Goal: Information Seeking & Learning: Check status

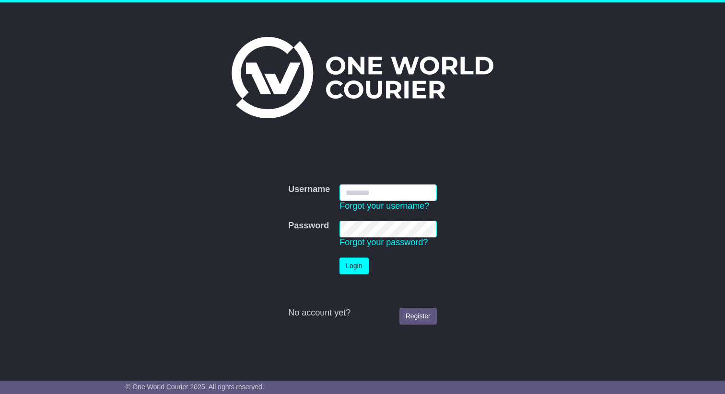
click at [374, 196] on input "Username" at bounding box center [387, 193] width 97 height 17
type input "**********"
click at [360, 253] on td "Password Forgot your password?" at bounding box center [388, 234] width 107 height 37
click at [359, 266] on button "Login" at bounding box center [353, 266] width 29 height 17
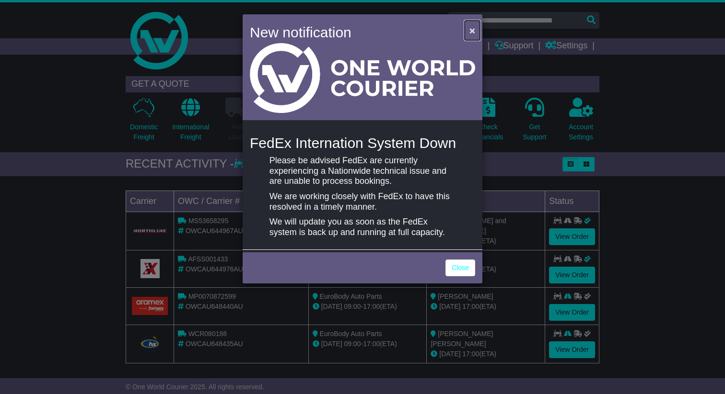
click at [469, 30] on span "×" at bounding box center [472, 30] width 6 height 11
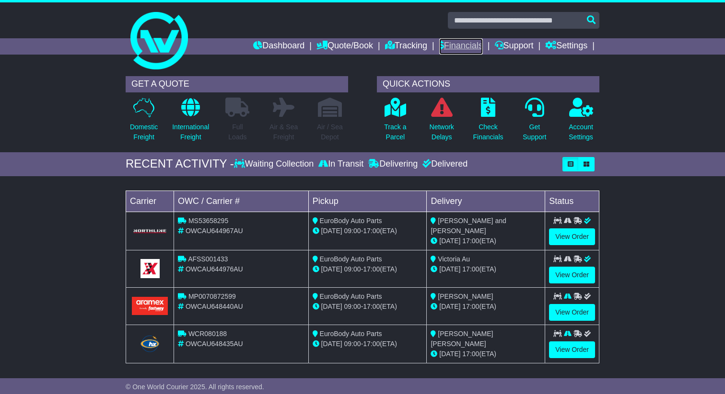
click at [465, 46] on link "Financials" at bounding box center [461, 46] width 44 height 16
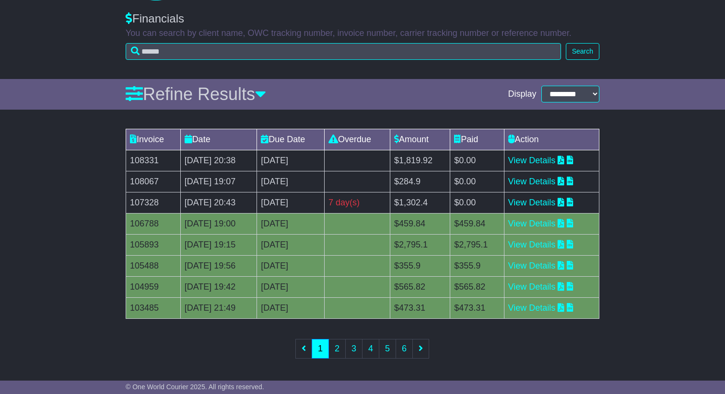
scroll to position [69, 0]
click at [542, 200] on link "View Details" at bounding box center [531, 203] width 47 height 10
click at [543, 186] on link "View Details" at bounding box center [531, 182] width 47 height 10
click at [551, 159] on link "View Details" at bounding box center [531, 161] width 47 height 10
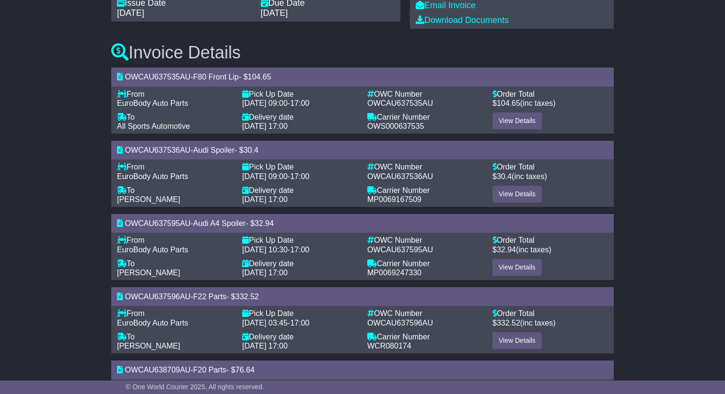
scroll to position [189, 0]
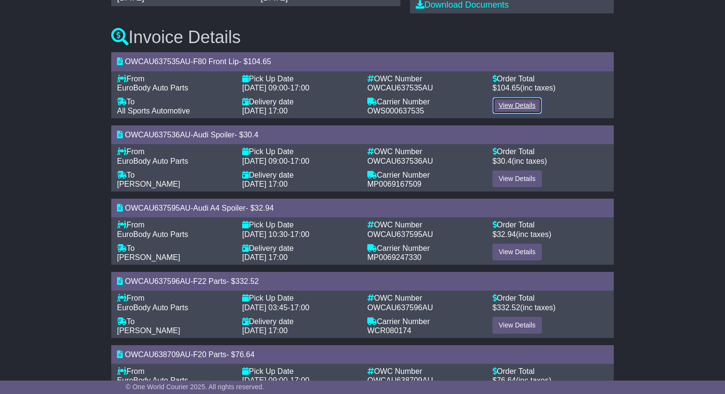
click at [517, 111] on link "View Details" at bounding box center [516, 105] width 49 height 17
click at [511, 174] on link "View Details" at bounding box center [516, 179] width 49 height 17
click at [506, 262] on div "View Details" at bounding box center [549, 253] width 125 height 18
click at [508, 257] on link "View Details" at bounding box center [516, 252] width 49 height 17
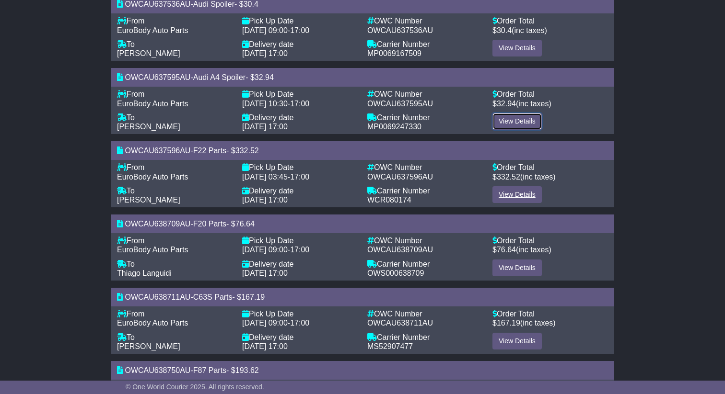
scroll to position [323, 0]
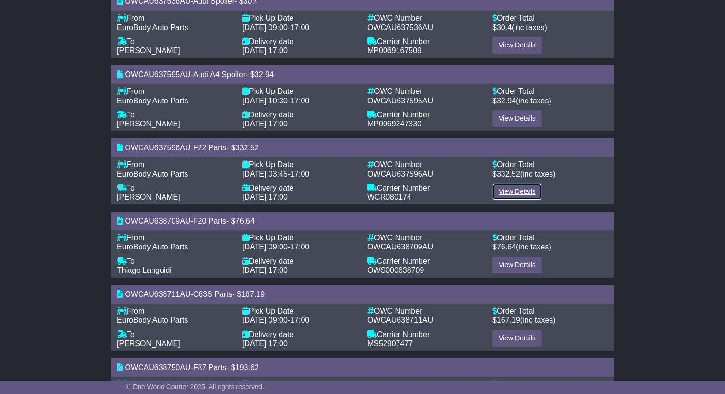
click at [517, 194] on link "View Details" at bounding box center [516, 192] width 49 height 17
click at [514, 263] on link "View Details" at bounding box center [516, 265] width 49 height 17
click at [507, 337] on link "View Details" at bounding box center [516, 338] width 49 height 17
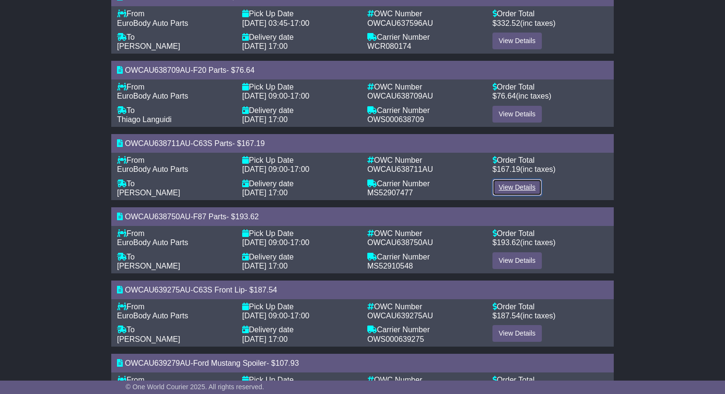
scroll to position [497, 0]
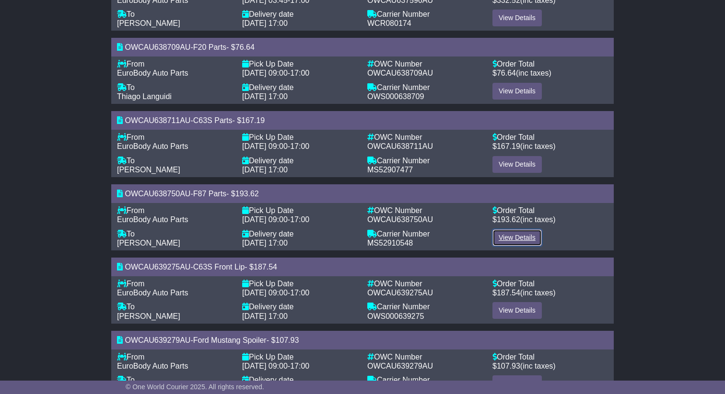
click at [518, 241] on link "View Details" at bounding box center [516, 238] width 49 height 17
click at [517, 320] on div "View Details" at bounding box center [549, 311] width 125 height 18
click at [518, 313] on link "View Details" at bounding box center [516, 310] width 49 height 17
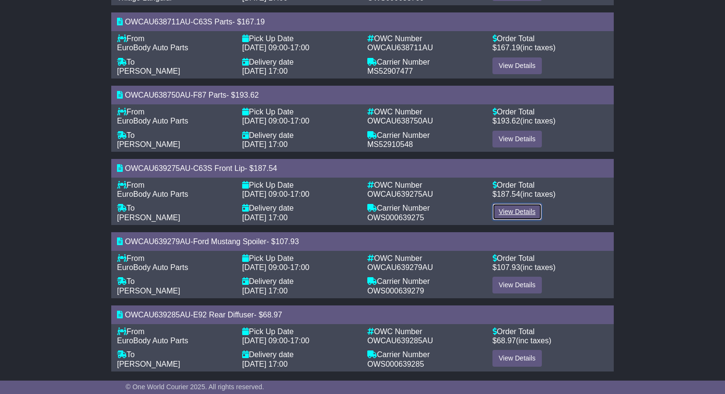
scroll to position [604, 0]
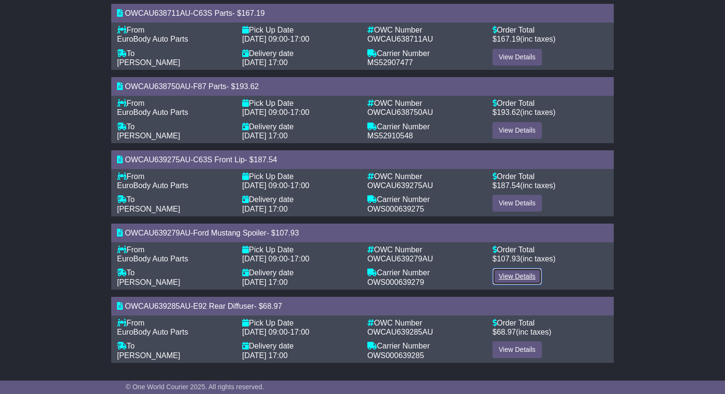
click at [518, 276] on link "View Details" at bounding box center [516, 276] width 49 height 17
click at [517, 357] on link "View Details" at bounding box center [516, 350] width 49 height 17
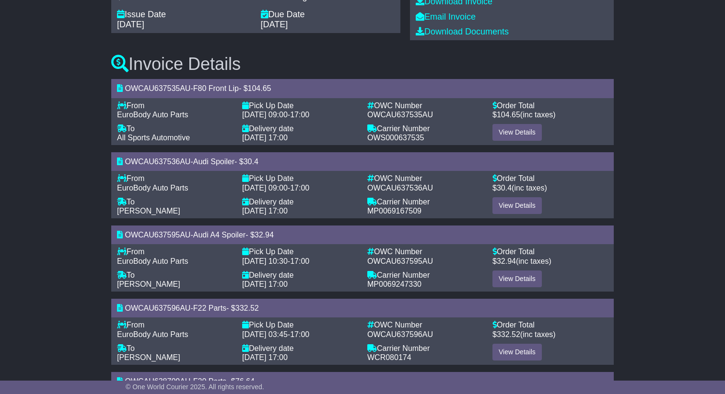
scroll to position [0, 0]
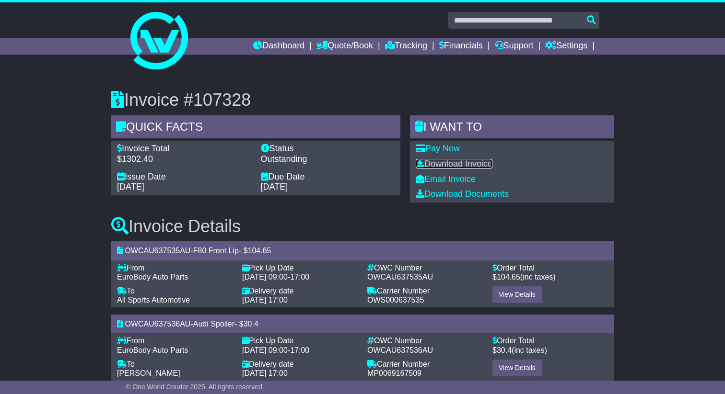
click at [457, 160] on link "Download Invoice" at bounding box center [454, 164] width 77 height 10
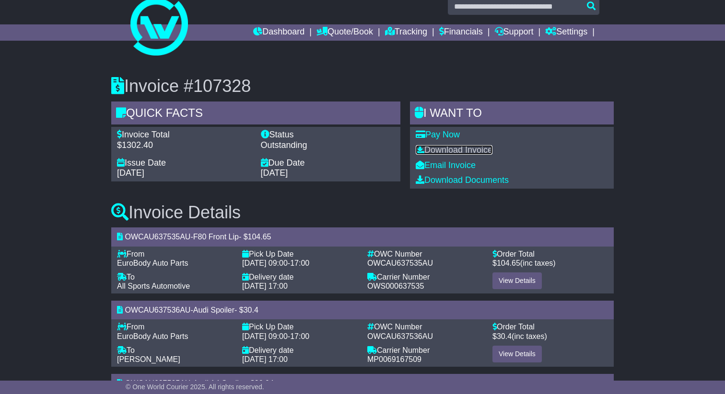
scroll to position [6, 0]
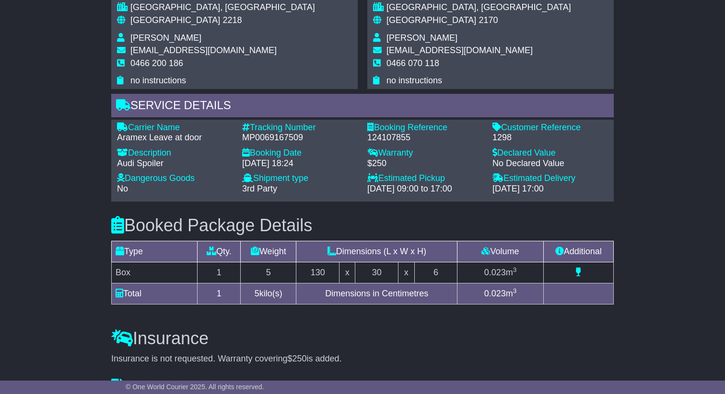
scroll to position [711, 0]
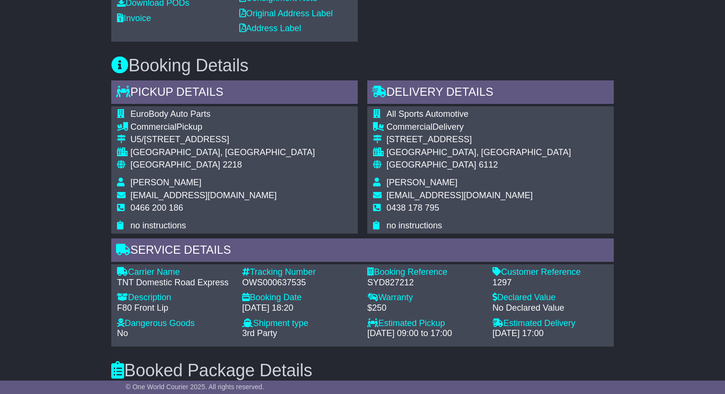
scroll to position [827, 0]
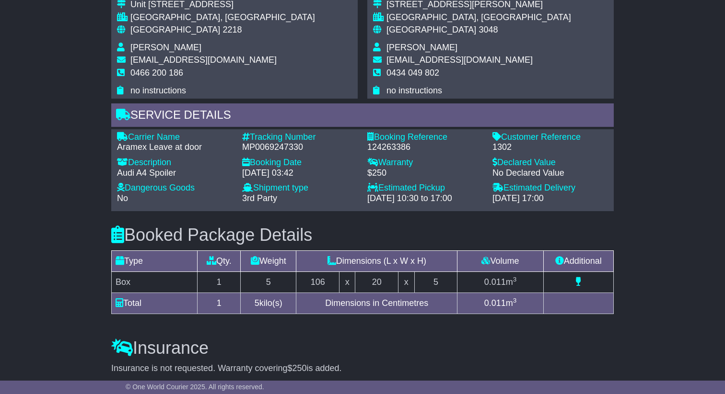
scroll to position [788, 0]
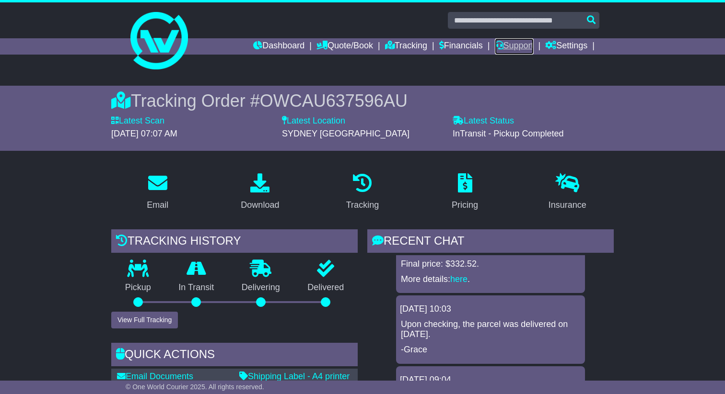
click at [506, 50] on link "Support" at bounding box center [514, 46] width 39 height 16
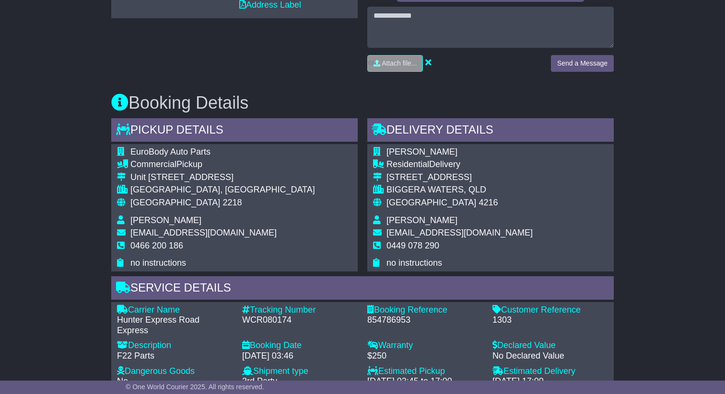
scroll to position [859, 0]
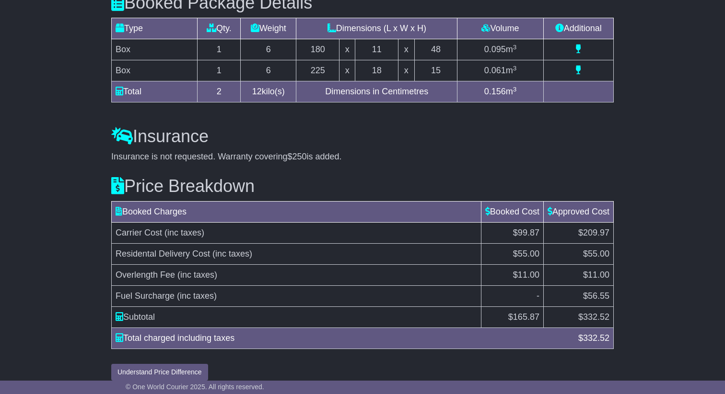
click at [553, 134] on h3 "Insurance" at bounding box center [362, 136] width 502 height 19
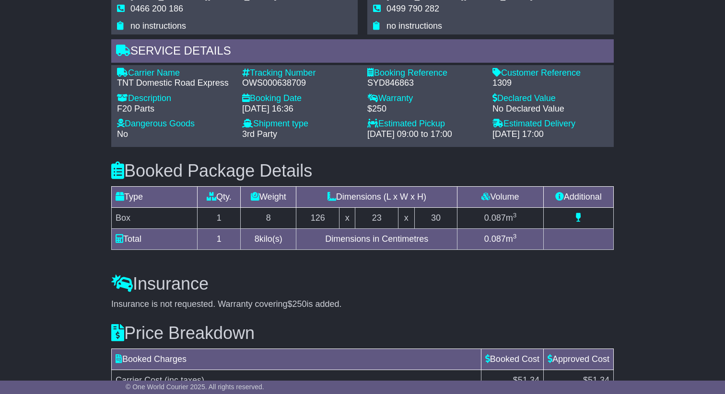
scroll to position [755, 0]
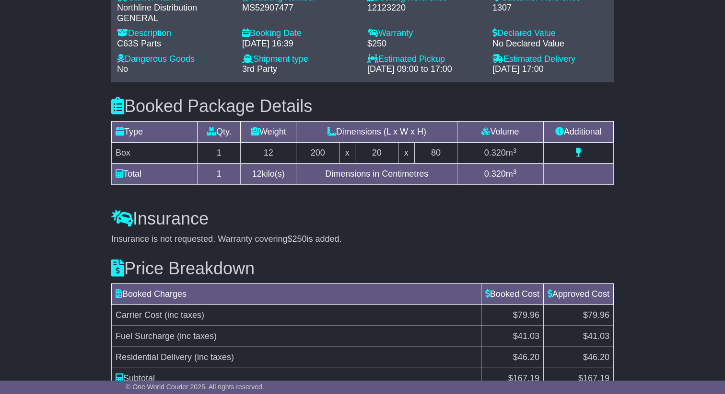
scroll to position [787, 0]
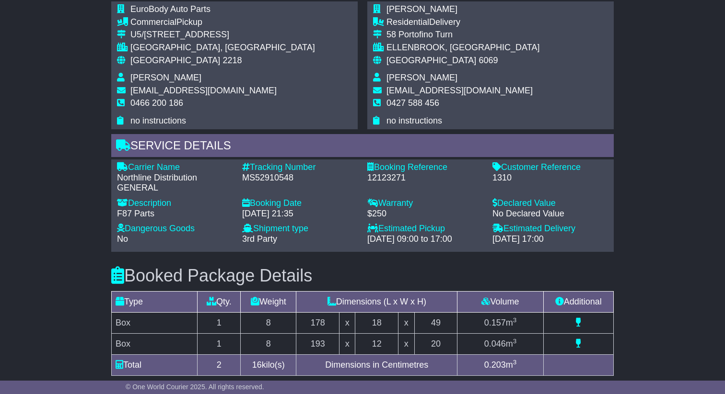
scroll to position [841, 0]
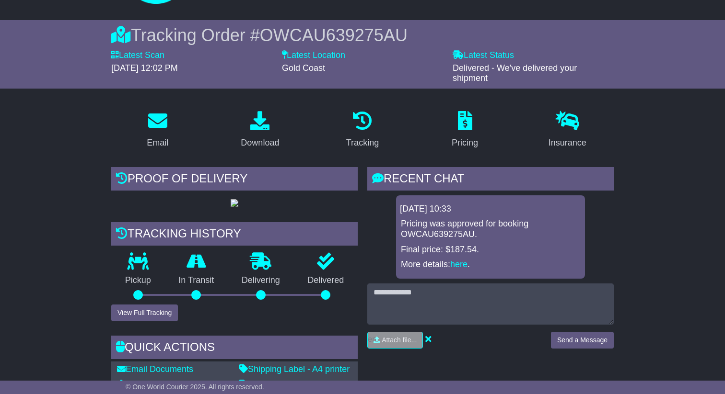
scroll to position [869, 0]
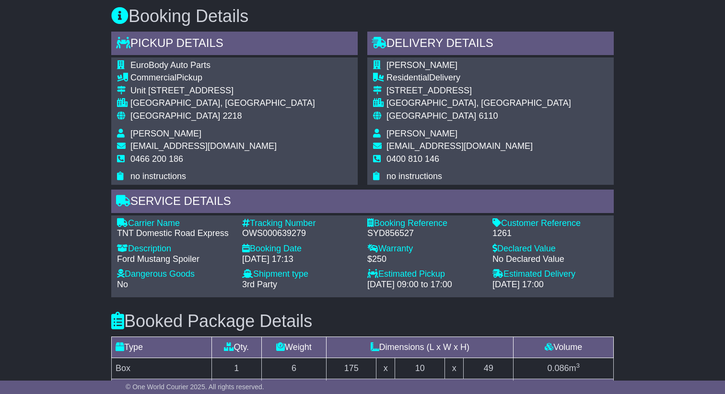
scroll to position [755, 0]
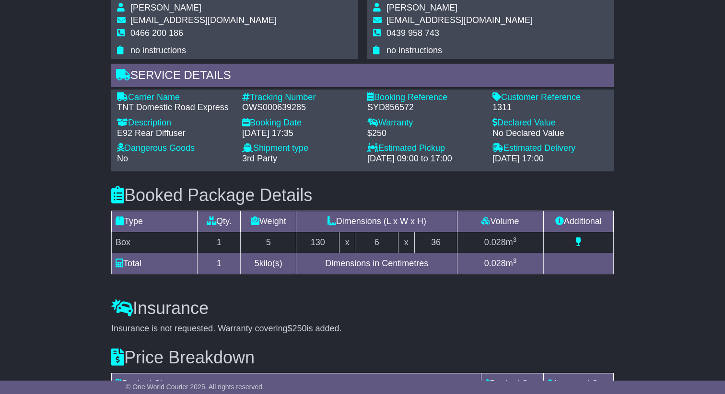
scroll to position [755, 0]
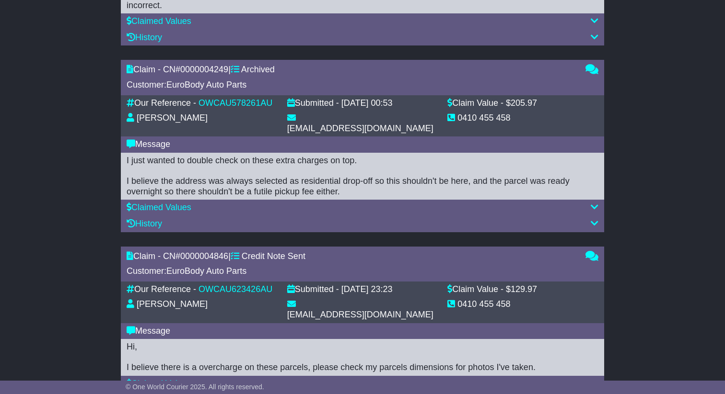
scroll to position [673, 0]
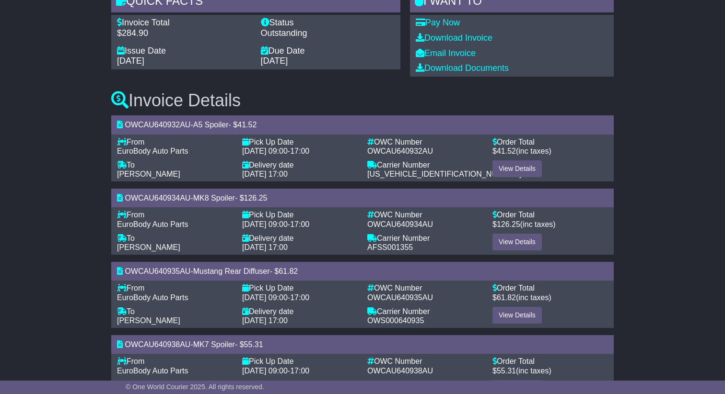
scroll to position [164, 0]
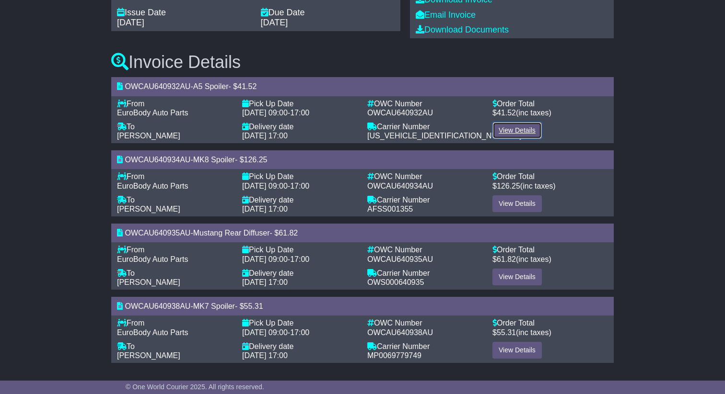
click at [527, 128] on link "View Details" at bounding box center [516, 130] width 49 height 17
click at [515, 212] on div "View Details" at bounding box center [549, 205] width 125 height 18
click at [517, 204] on link "View Details" at bounding box center [516, 204] width 49 height 17
click at [516, 274] on link "View Details" at bounding box center [516, 277] width 49 height 17
click at [510, 342] on link "View Details" at bounding box center [516, 350] width 49 height 17
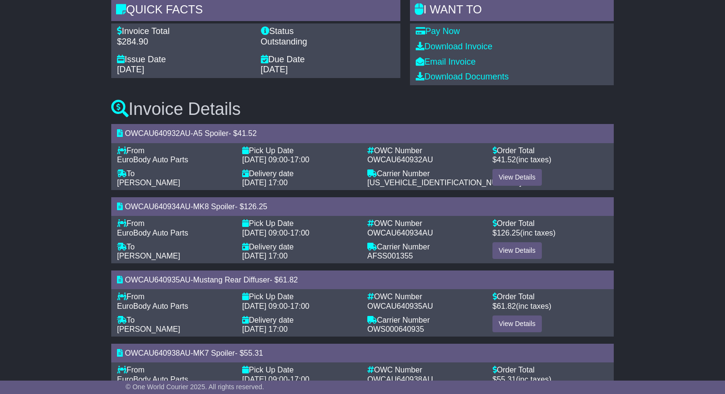
scroll to position [115, 0]
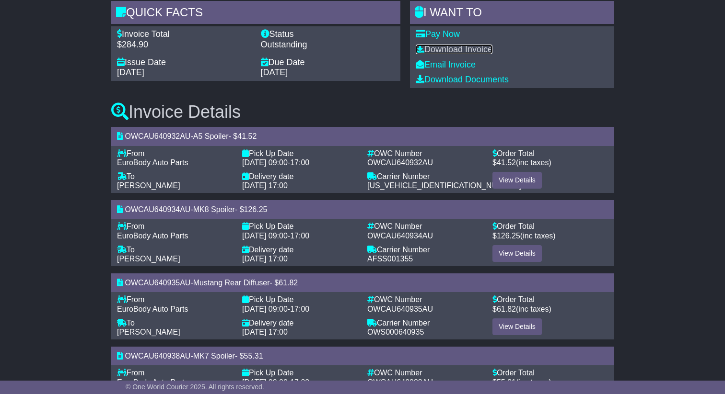
click at [457, 49] on link "Download Invoice" at bounding box center [454, 50] width 77 height 10
click at [689, 52] on div "Invoice #108067 Quick Facts Invoice Total $284.90 Status Outstanding Issue Date…" at bounding box center [362, 191] width 725 height 468
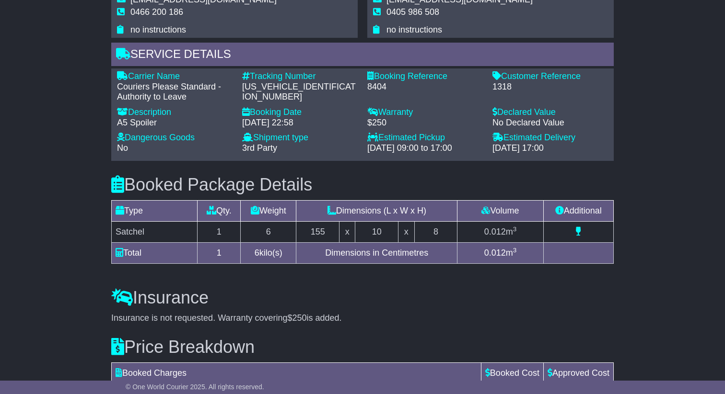
scroll to position [732, 0]
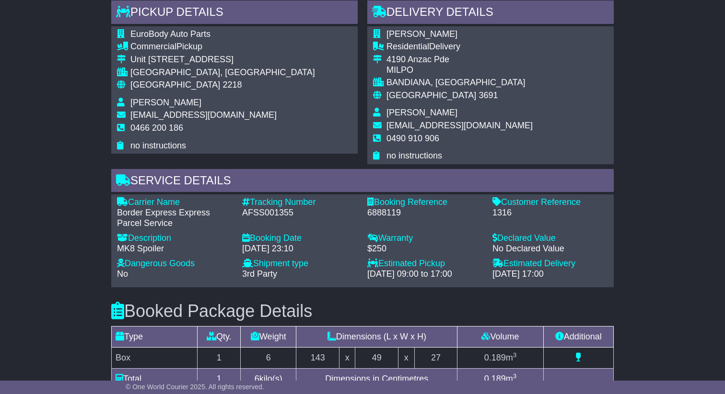
scroll to position [799, 0]
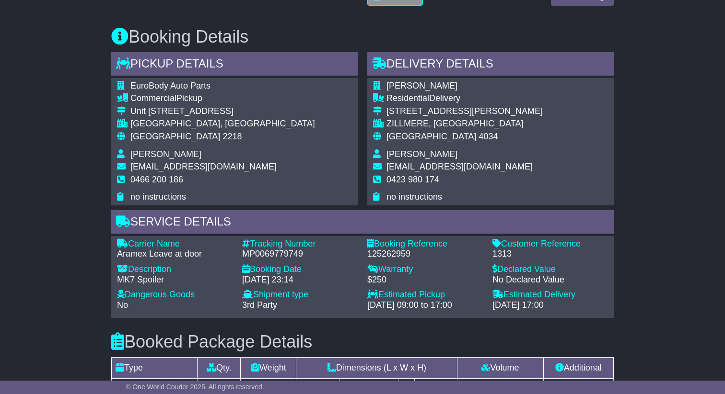
scroll to position [770, 0]
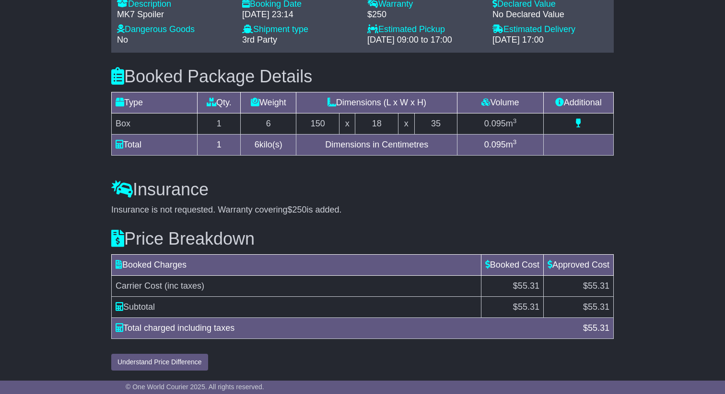
click at [509, 234] on h3 "Price Breakdown" at bounding box center [362, 239] width 502 height 19
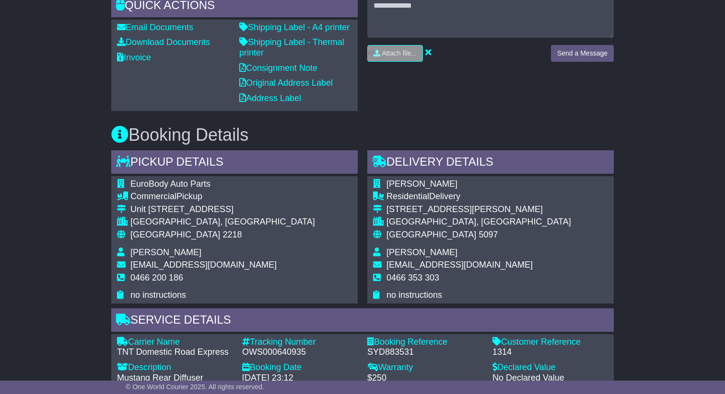
scroll to position [755, 0]
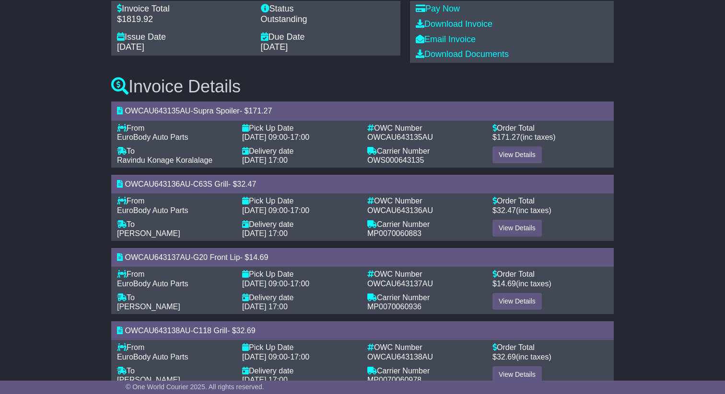
scroll to position [151, 0]
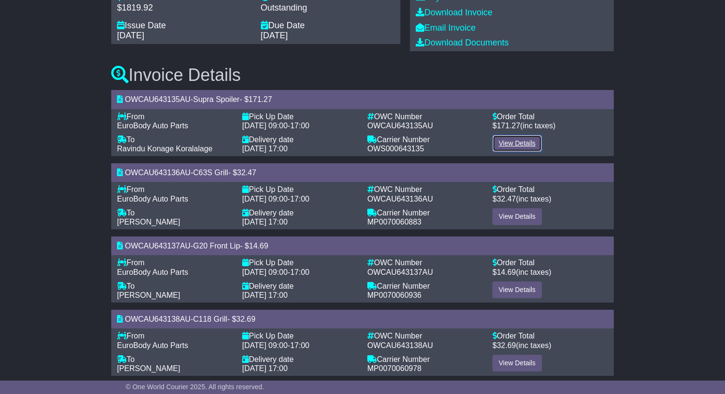
click at [524, 147] on link "View Details" at bounding box center [516, 143] width 49 height 17
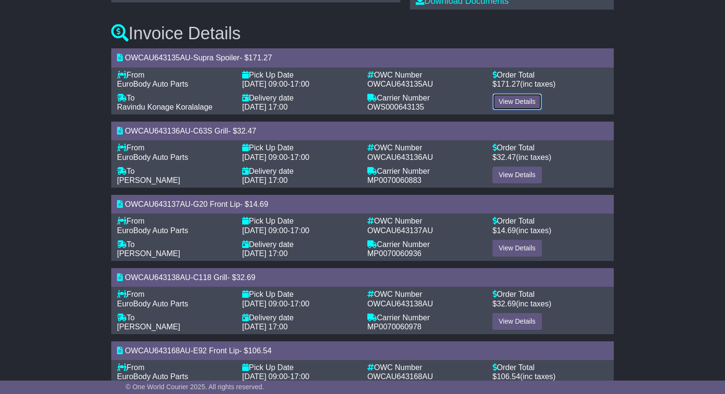
scroll to position [188, 0]
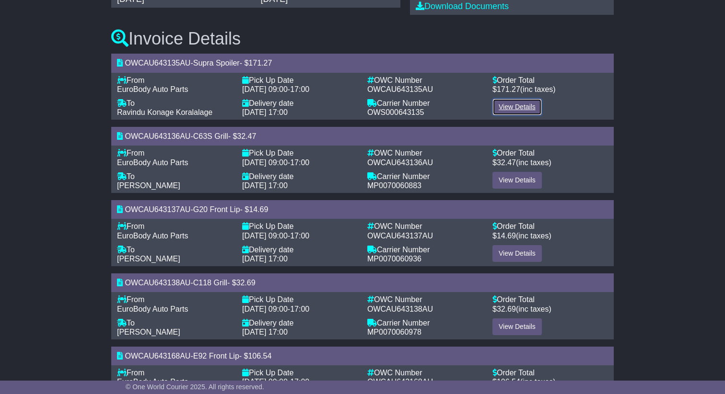
click at [517, 107] on link "View Details" at bounding box center [516, 107] width 49 height 17
click at [510, 181] on link "View Details" at bounding box center [516, 180] width 49 height 17
click at [504, 251] on link "View Details" at bounding box center [516, 253] width 49 height 17
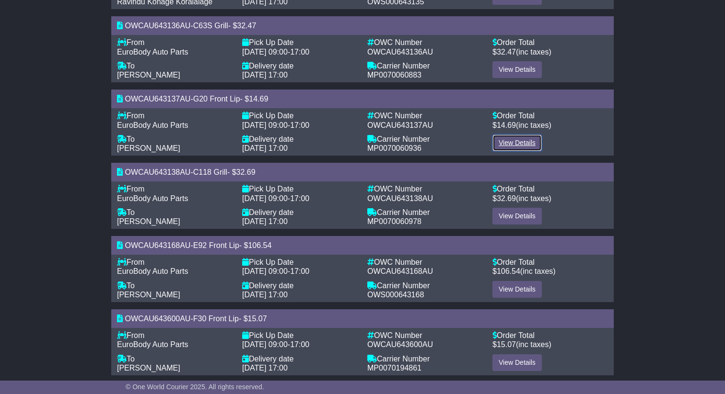
scroll to position [308, 0]
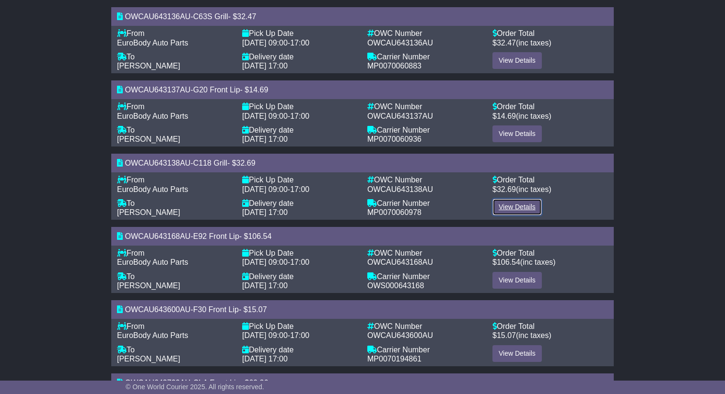
click at [514, 200] on link "View Details" at bounding box center [516, 207] width 49 height 17
click at [506, 297] on div "OWCAU643135AU - Supra Spoiler - $ 171.27 From - EuroBody Auto Parts To - Ravind…" at bounding box center [362, 301] width 502 height 735
click at [506, 283] on link "View Details" at bounding box center [516, 280] width 49 height 17
click at [511, 355] on link "View Details" at bounding box center [516, 354] width 49 height 17
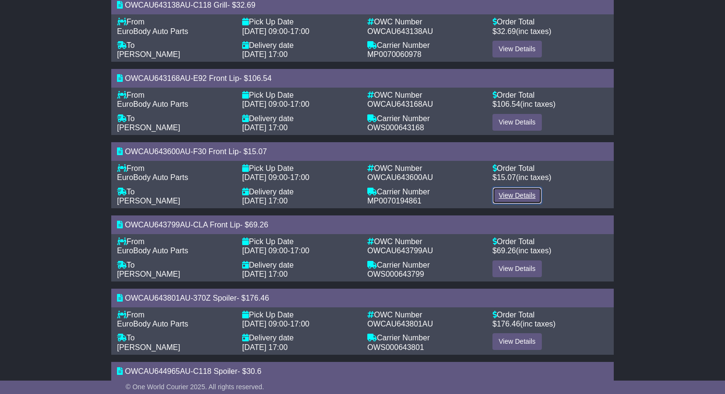
scroll to position [475, 0]
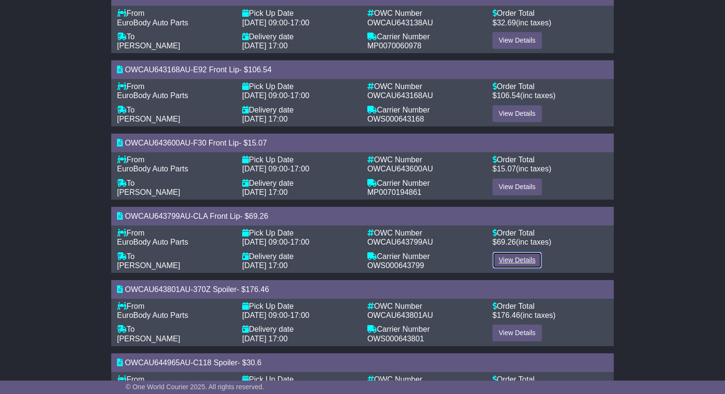
click at [512, 265] on link "View Details" at bounding box center [516, 260] width 49 height 17
click at [509, 340] on link "View Details" at bounding box center [516, 333] width 49 height 17
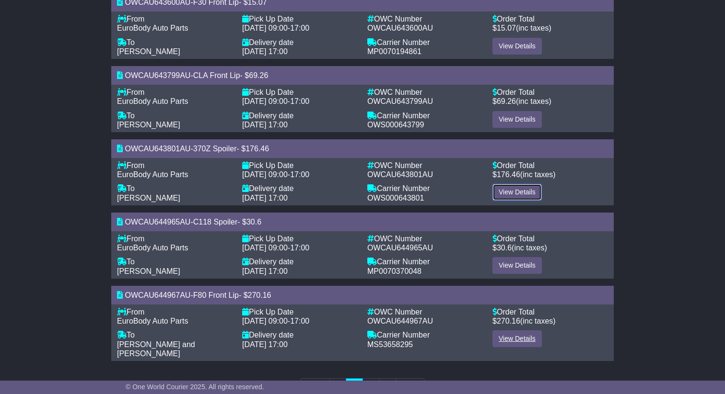
scroll to position [624, 0]
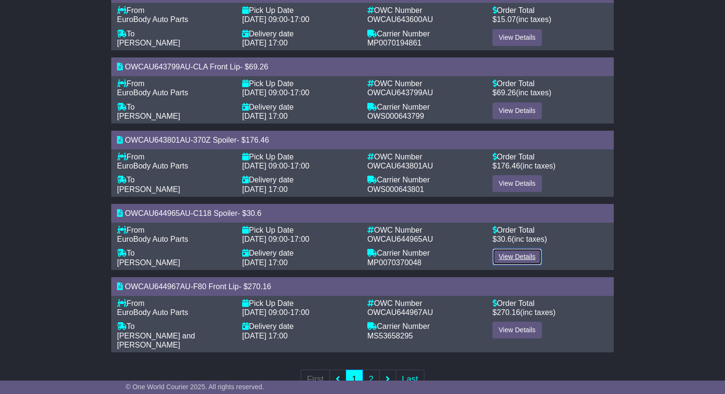
click at [522, 256] on link "View Details" at bounding box center [516, 257] width 49 height 17
click at [516, 336] on link "View Details" at bounding box center [516, 330] width 49 height 17
click at [364, 372] on link "2" at bounding box center [370, 380] width 17 height 20
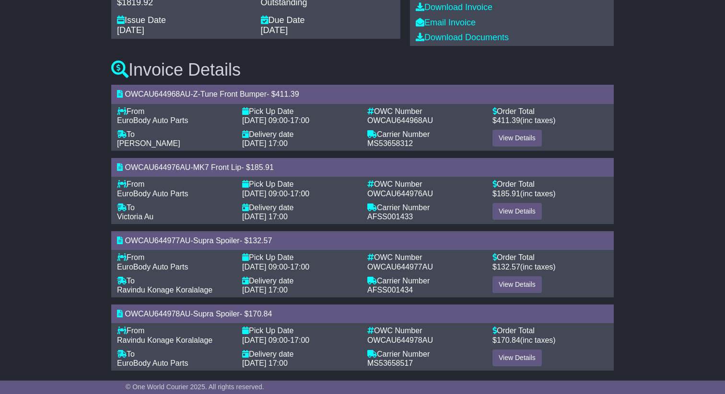
scroll to position [172, 0]
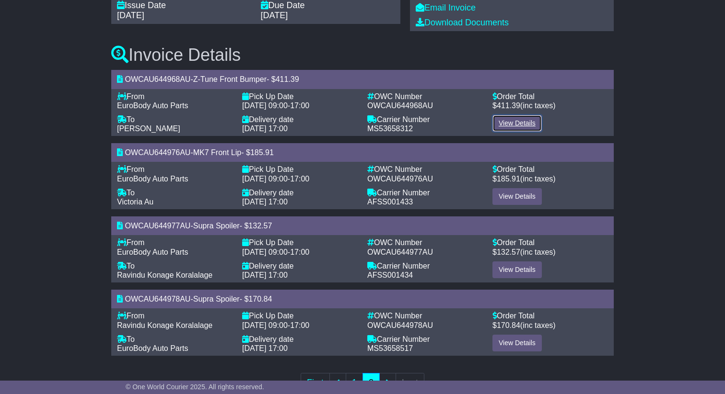
click at [518, 120] on link "View Details" at bounding box center [516, 123] width 49 height 17
click at [515, 198] on link "View Details" at bounding box center [516, 196] width 49 height 17
click at [509, 271] on link "View Details" at bounding box center [516, 270] width 49 height 17
click at [509, 336] on link "View Details" at bounding box center [516, 343] width 49 height 17
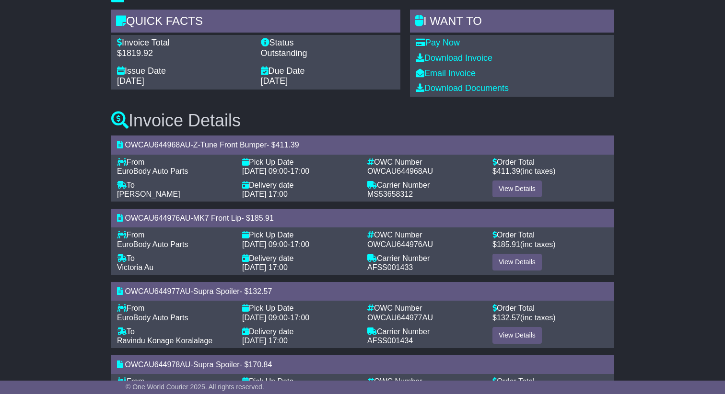
scroll to position [0, 0]
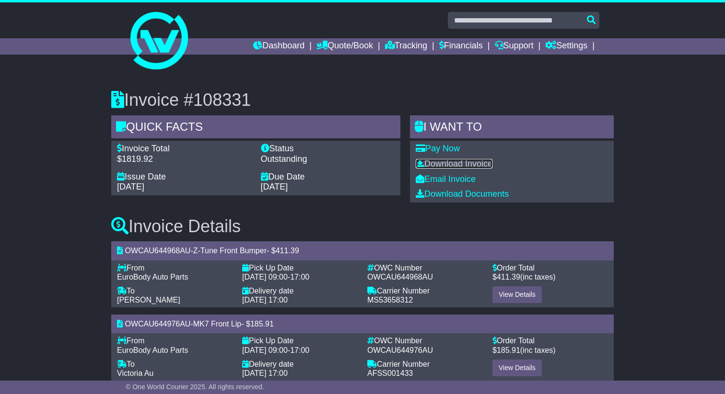
click at [468, 167] on link "Download Invoice" at bounding box center [454, 164] width 77 height 10
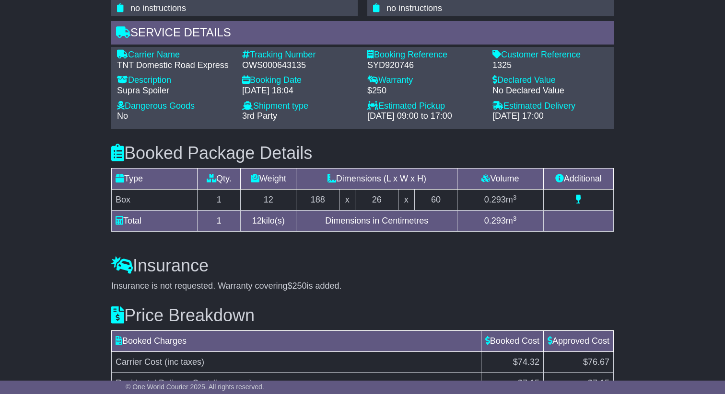
scroll to position [832, 0]
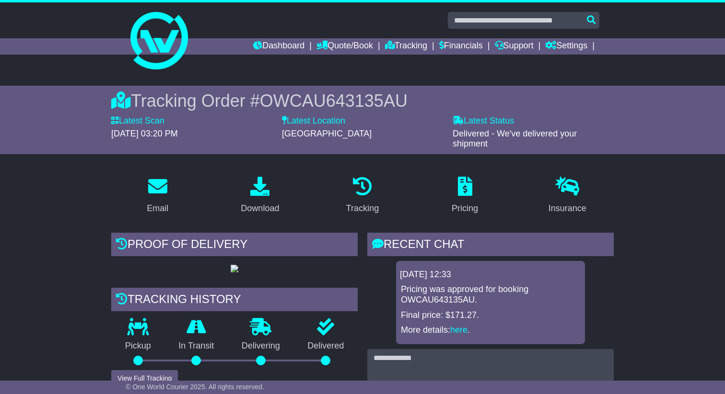
click at [415, 139] on div "Latest Location [GEOGRAPHIC_DATA]" at bounding box center [362, 133] width 171 height 34
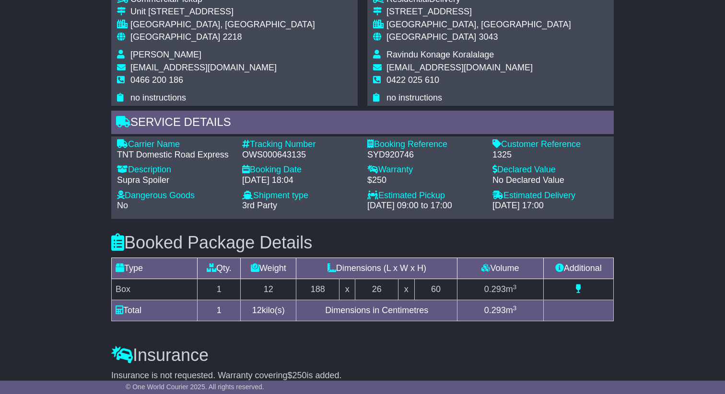
scroll to position [832, 0]
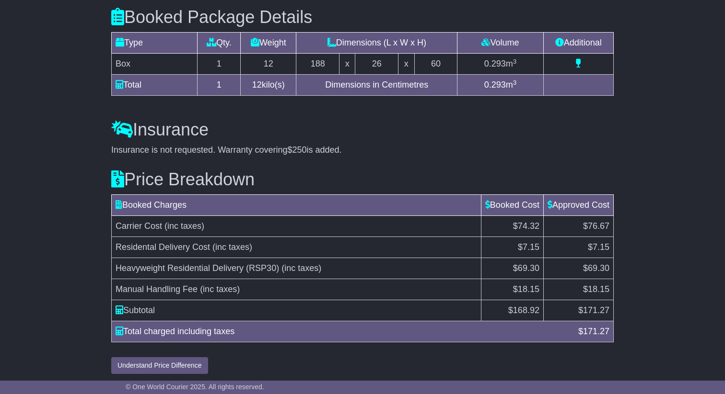
click at [472, 325] on div "Total charged including taxes" at bounding box center [342, 331] width 463 height 13
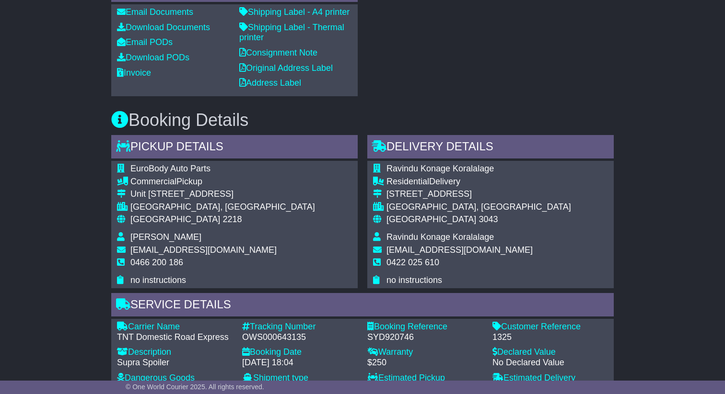
scroll to position [390, 0]
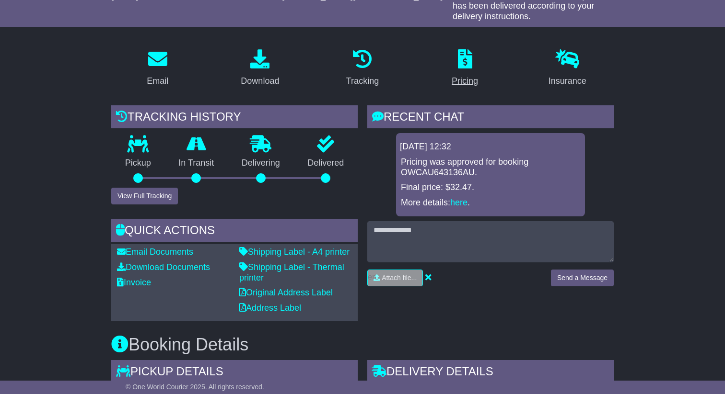
scroll to position [711, 0]
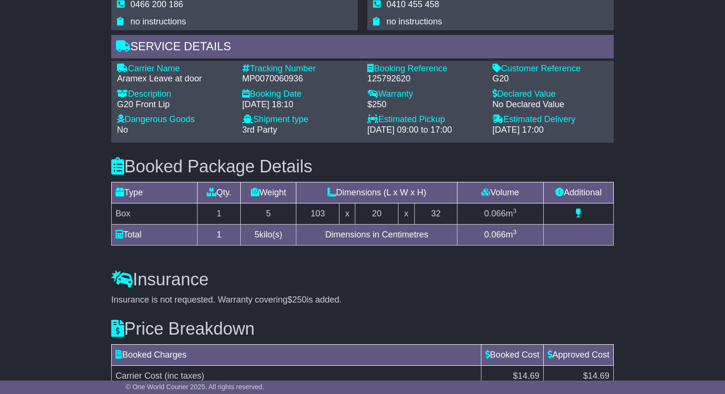
scroll to position [711, 0]
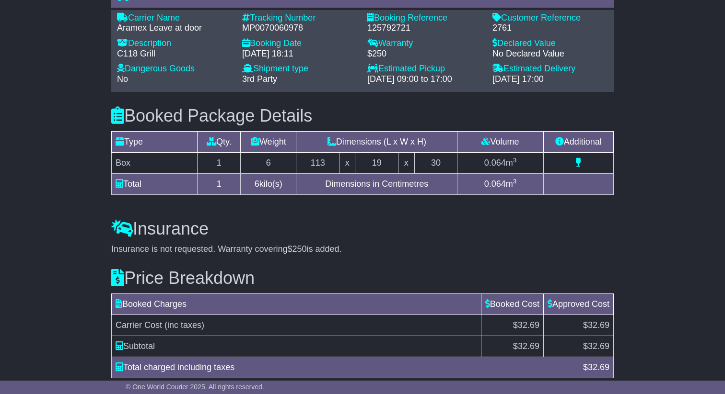
scroll to position [711, 0]
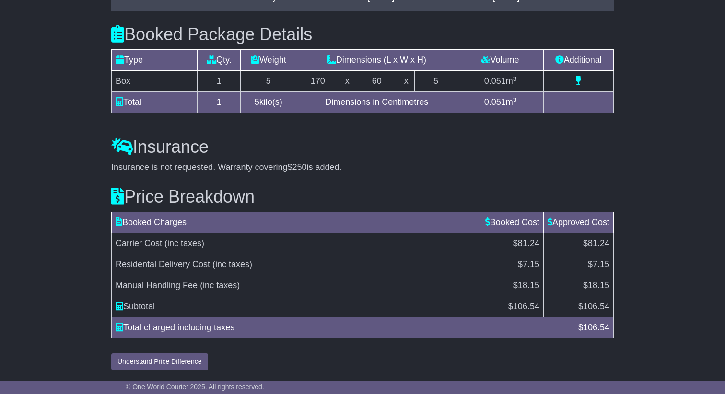
scroll to position [896, 0]
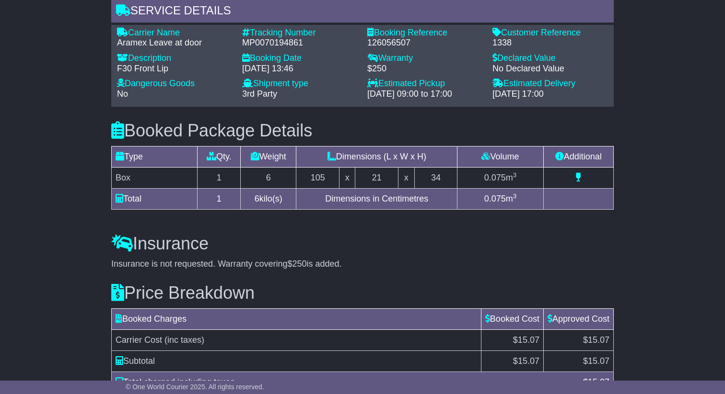
scroll to position [701, 0]
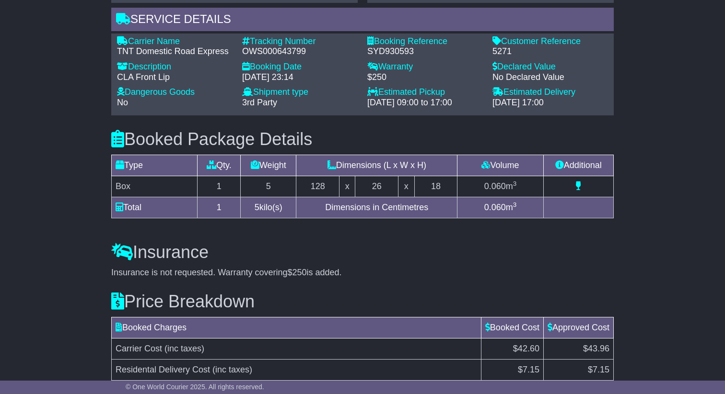
scroll to position [755, 0]
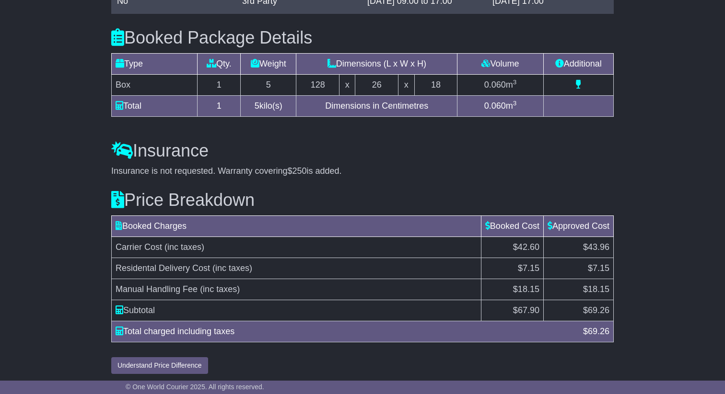
click at [495, 176] on div "Price Breakdown Booked Charges Booked Cost Approved Cost Carrier Cost (inc taxe…" at bounding box center [362, 275] width 512 height 198
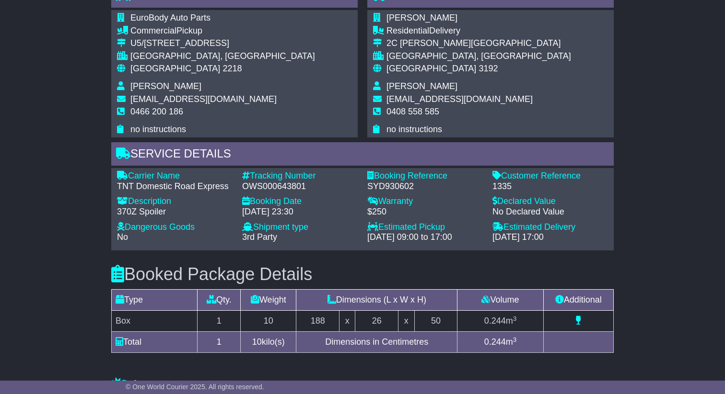
scroll to position [869, 0]
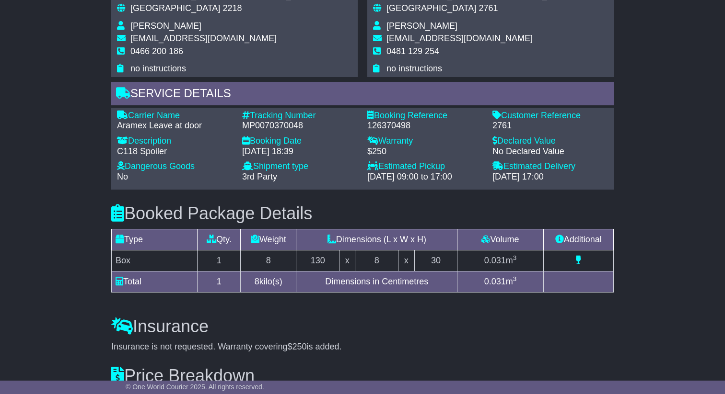
scroll to position [711, 0]
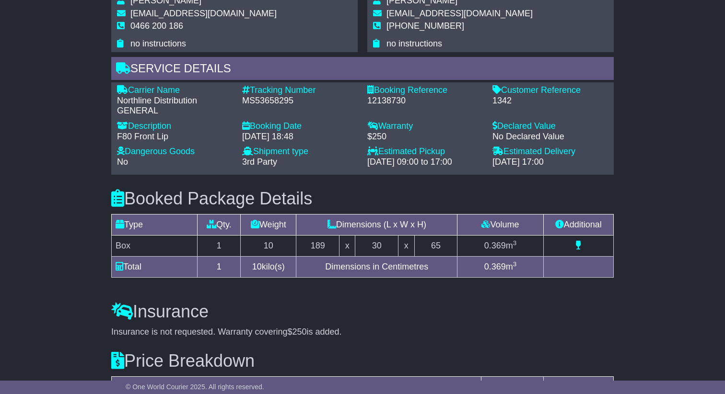
scroll to position [820, 0]
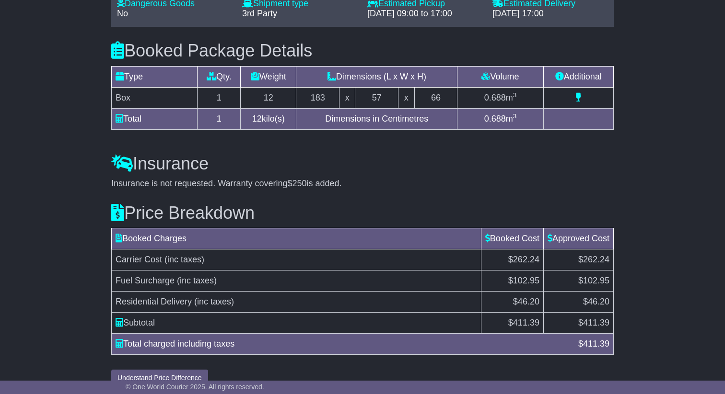
scroll to position [758, 0]
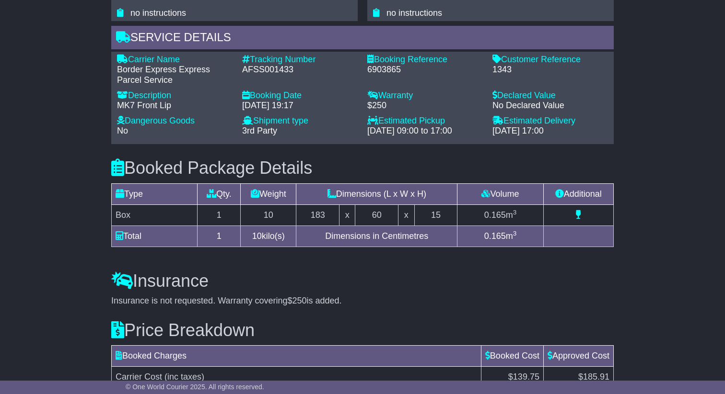
scroll to position [788, 0]
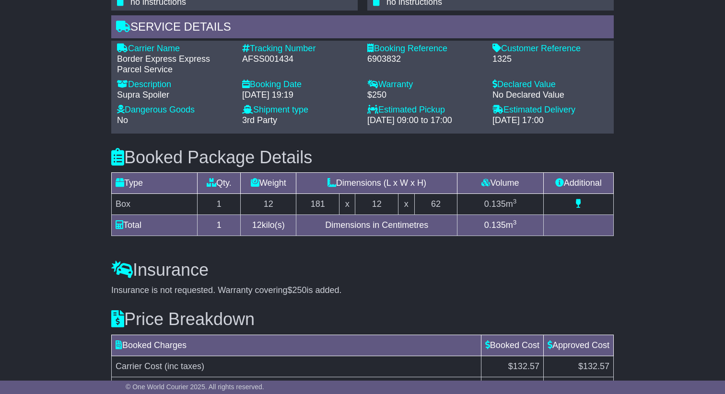
scroll to position [727, 0]
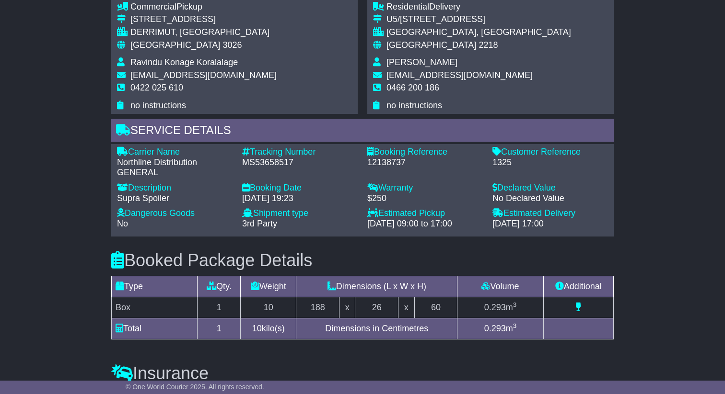
scroll to position [820, 0]
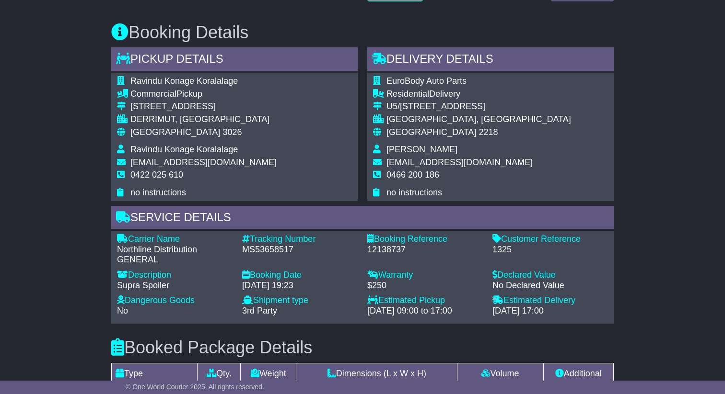
scroll to position [509, 0]
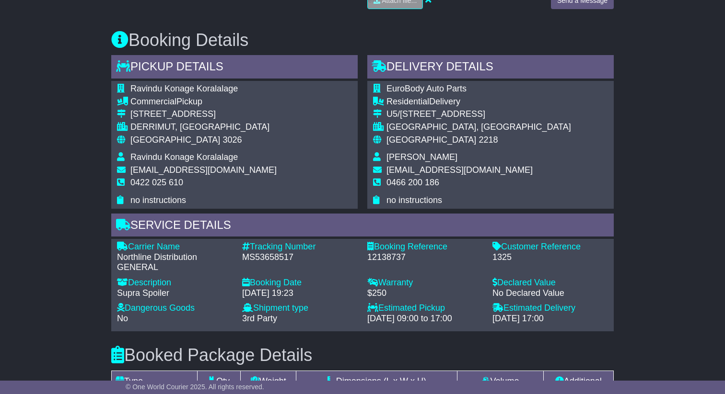
click at [544, 167] on div "EuroBody Auto Parts Residential Delivery U5/48-50 Waterview Street CARLTON, NSW…" at bounding box center [490, 144] width 246 height 127
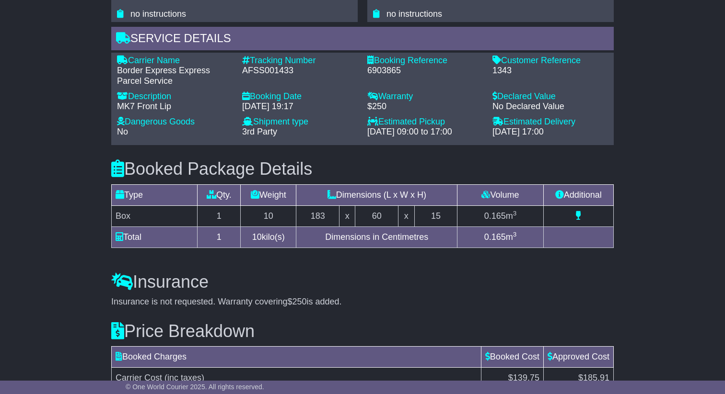
scroll to position [788, 0]
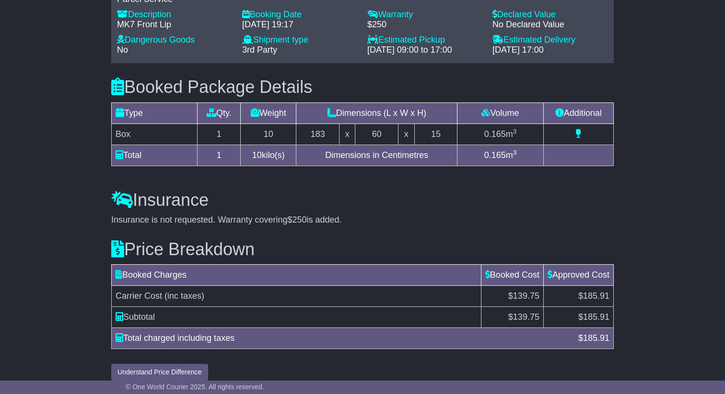
click at [554, 196] on h3 "Insurance" at bounding box center [362, 200] width 502 height 19
